Goal: Information Seeking & Learning: Learn about a topic

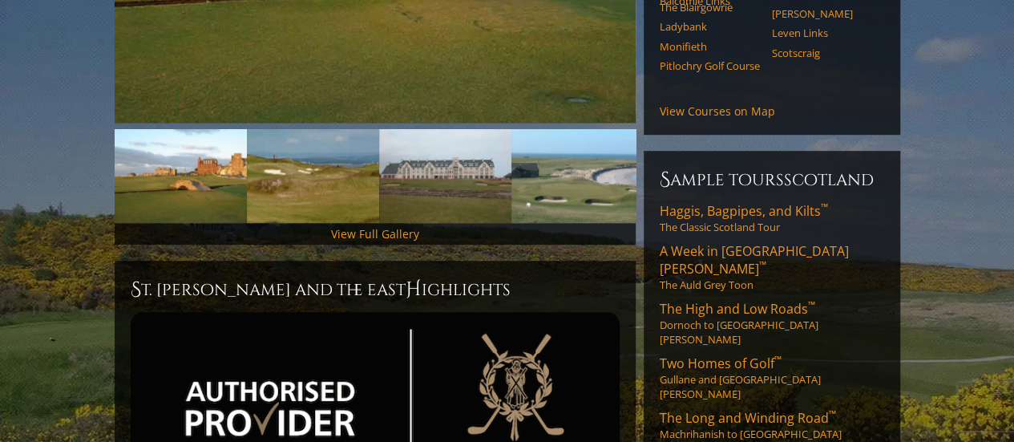
scroll to position [481, 0]
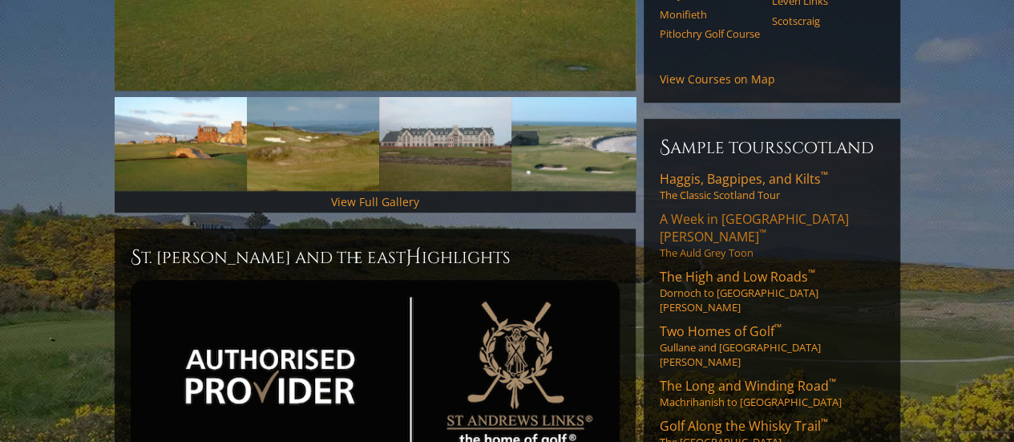
click at [686, 210] on span "A Week in St. Andrews ™" at bounding box center [754, 227] width 189 height 35
click at [708, 170] on span "Haggis, Bagpipes, and Kilts ™" at bounding box center [744, 179] width 168 height 18
click at [713, 268] on span "The High and Low Roads ™" at bounding box center [737, 277] width 155 height 18
click at [475, 304] on img at bounding box center [375, 374] width 489 height 188
click at [707, 322] on span "Two Homes of Golf ™" at bounding box center [721, 331] width 122 height 18
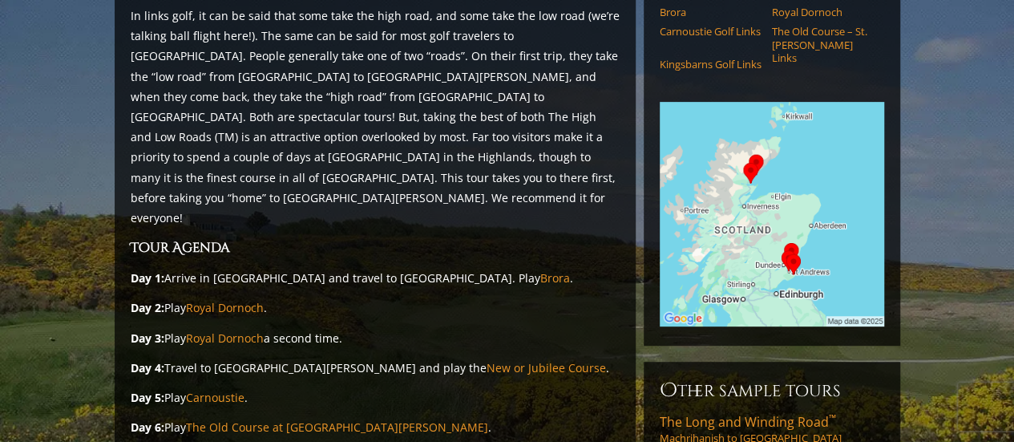
scroll to position [260, 0]
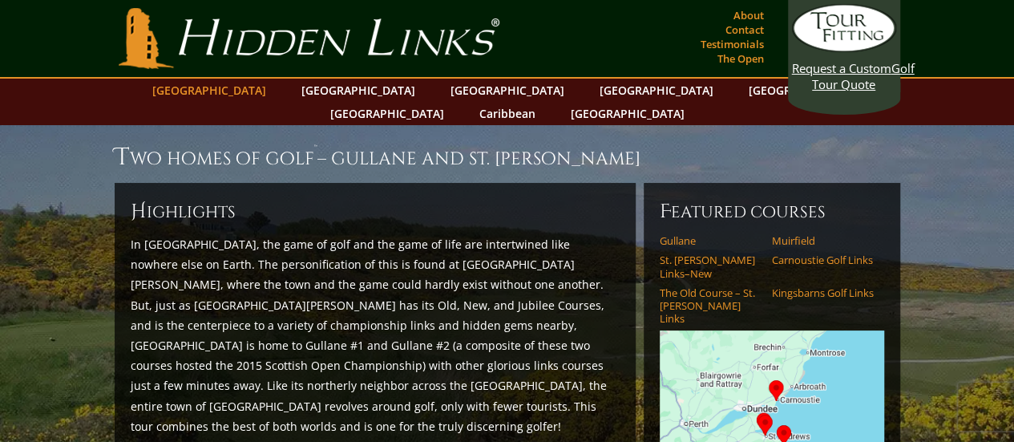
click at [250, 90] on link "[GEOGRAPHIC_DATA]" at bounding box center [209, 90] width 130 height 23
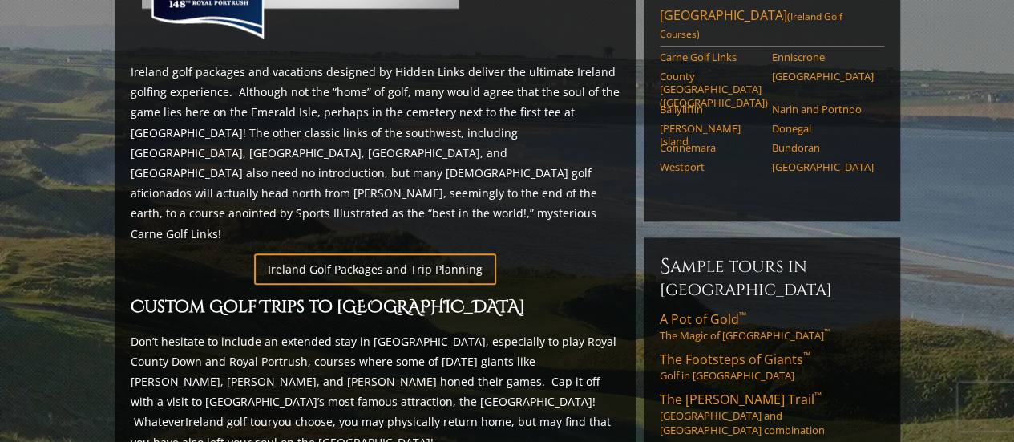
scroll to position [859, 0]
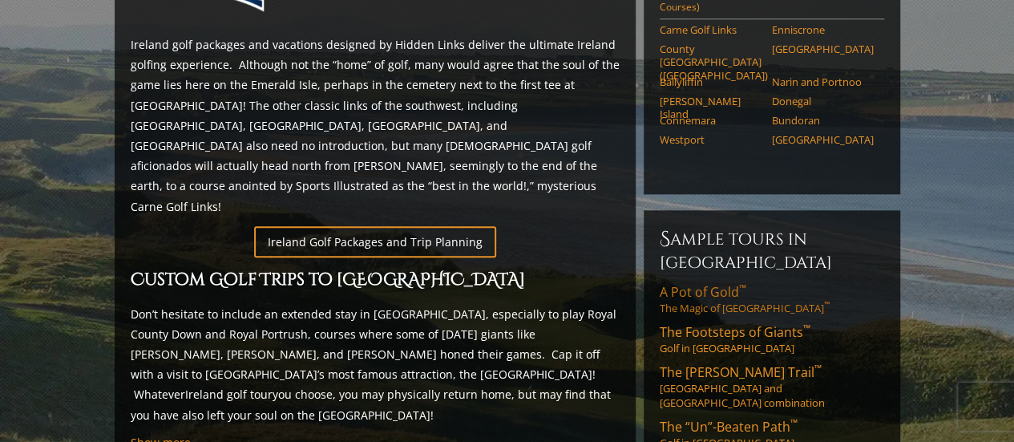
click at [694, 283] on span "A Pot of Gold ™" at bounding box center [703, 292] width 87 height 18
click at [707, 323] on span "The Footsteps of Giants ™" at bounding box center [735, 332] width 151 height 18
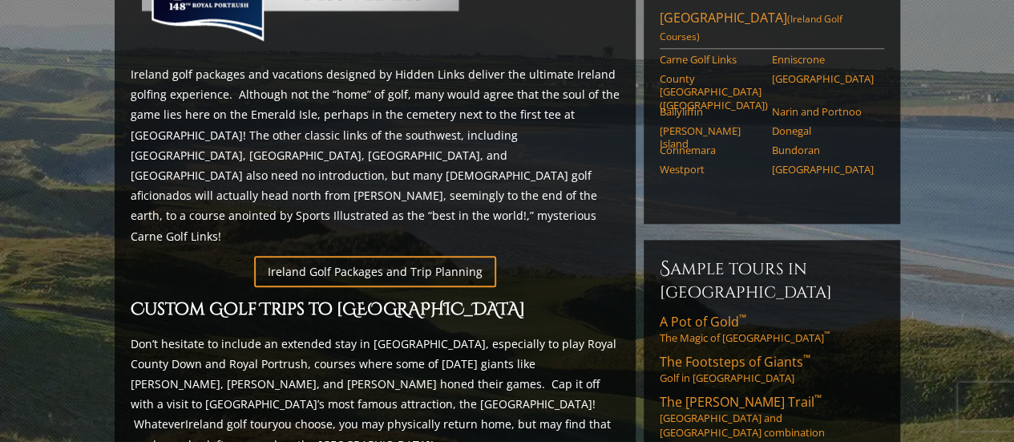
scroll to position [827, 0]
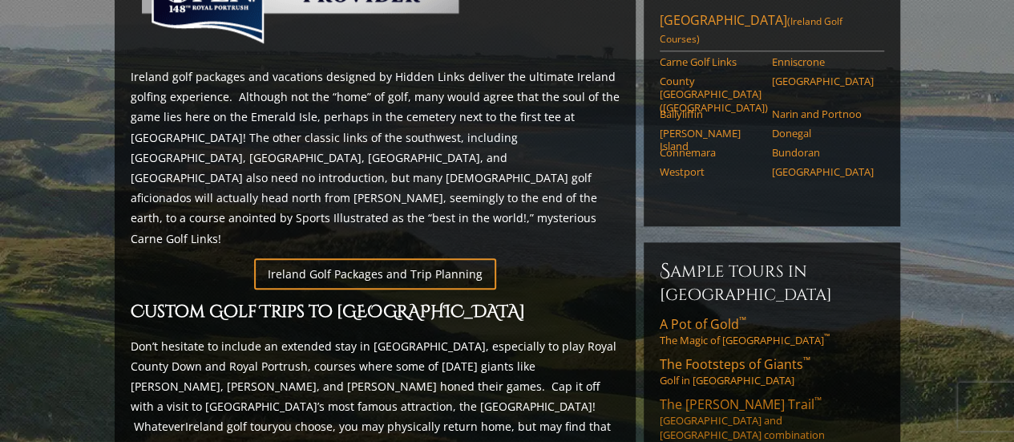
click at [708, 395] on span "The Stout Trail ™" at bounding box center [741, 404] width 162 height 18
